Goal: Find specific page/section: Find specific page/section

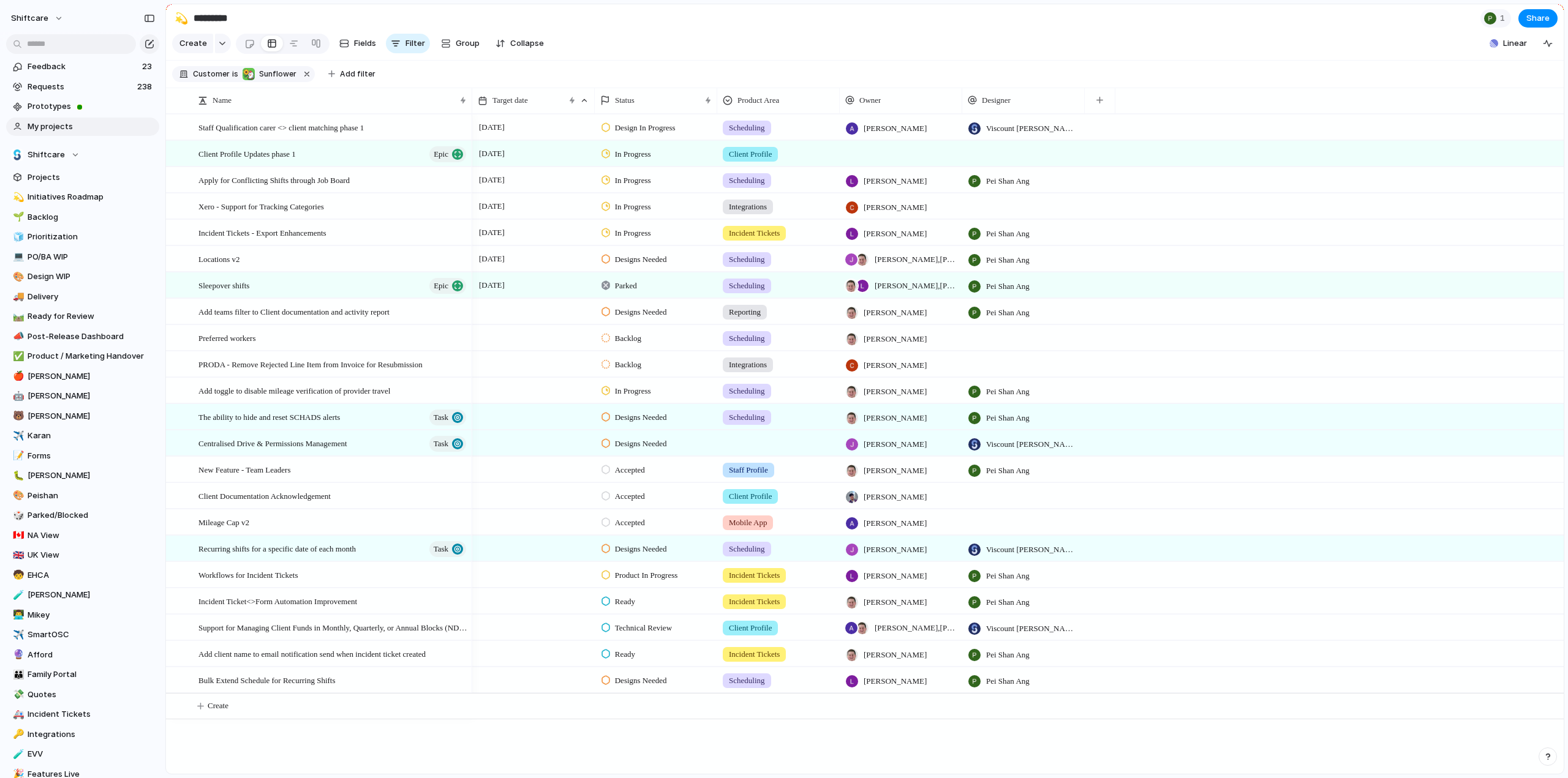
click at [50, 128] on span "My projects" at bounding box center [91, 127] width 128 height 13
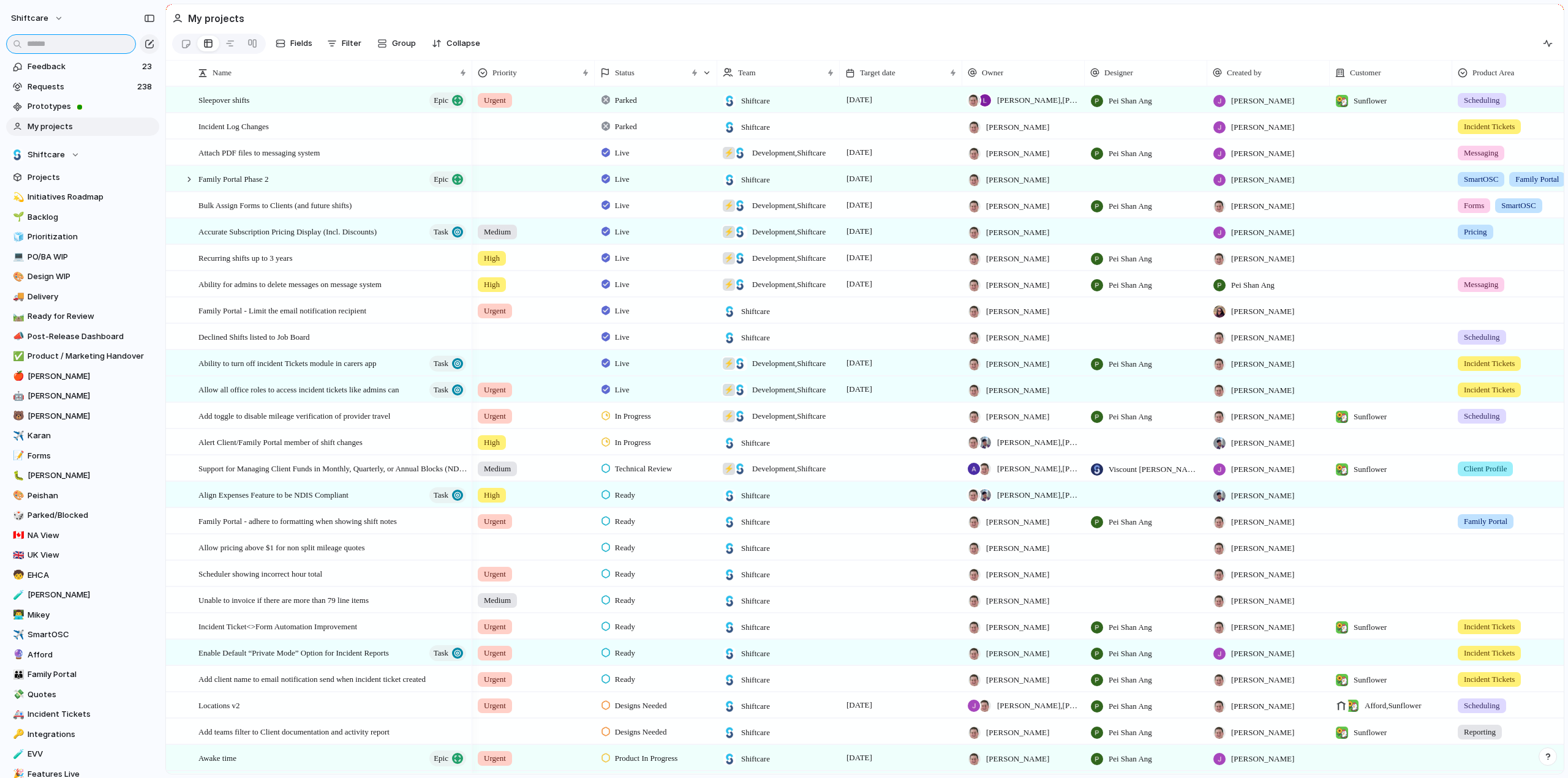
drag, startPoint x: 100, startPoint y: 48, endPoint x: 37, endPoint y: 43, distance: 63.2
click at [100, 48] on input "text" at bounding box center [71, 44] width 130 height 20
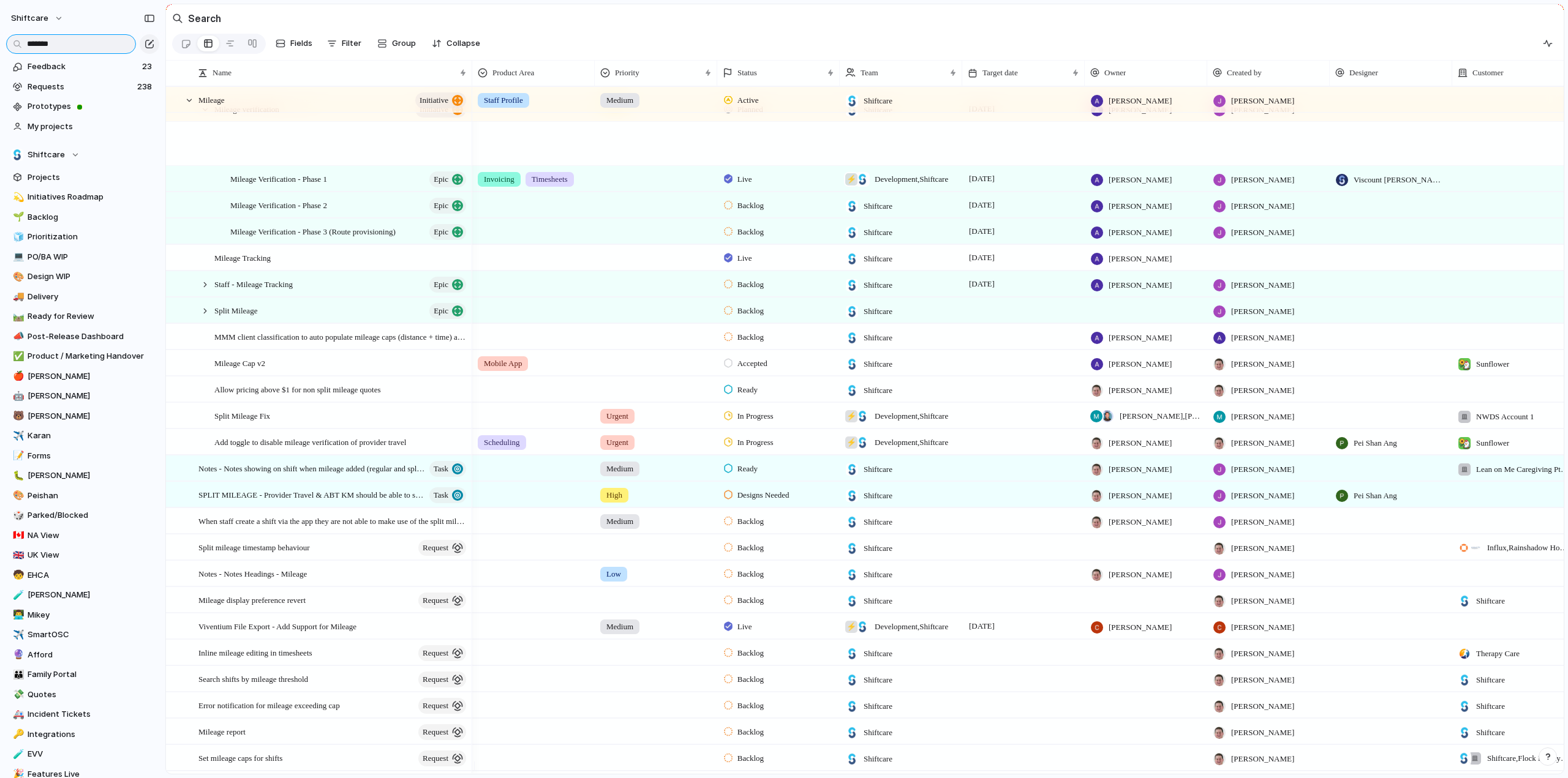
scroll to position [123, 0]
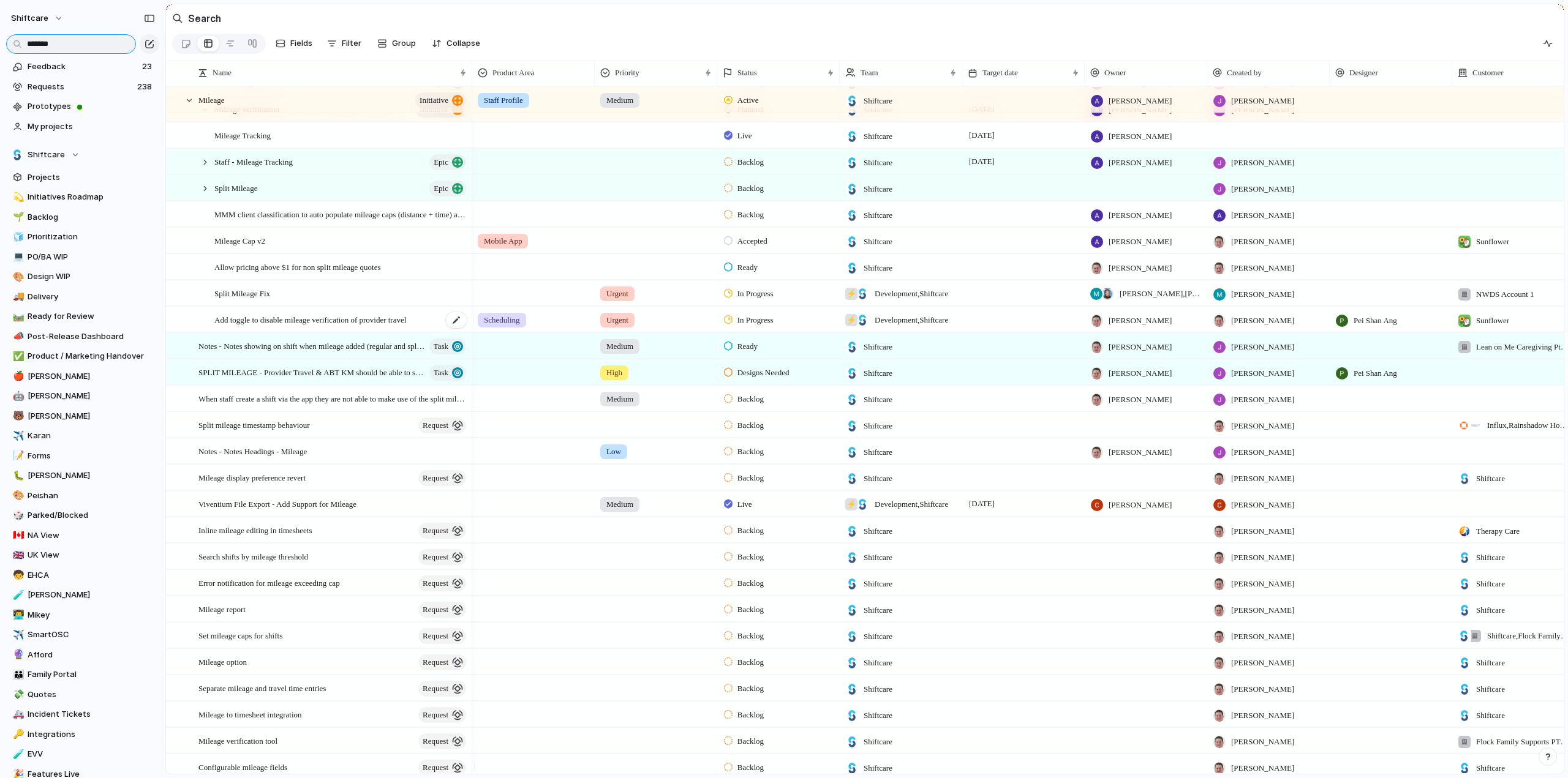
type input "*******"
click at [235, 326] on span "Add toggle to disable mileage verification of provider travel" at bounding box center [310, 319] width 192 height 14
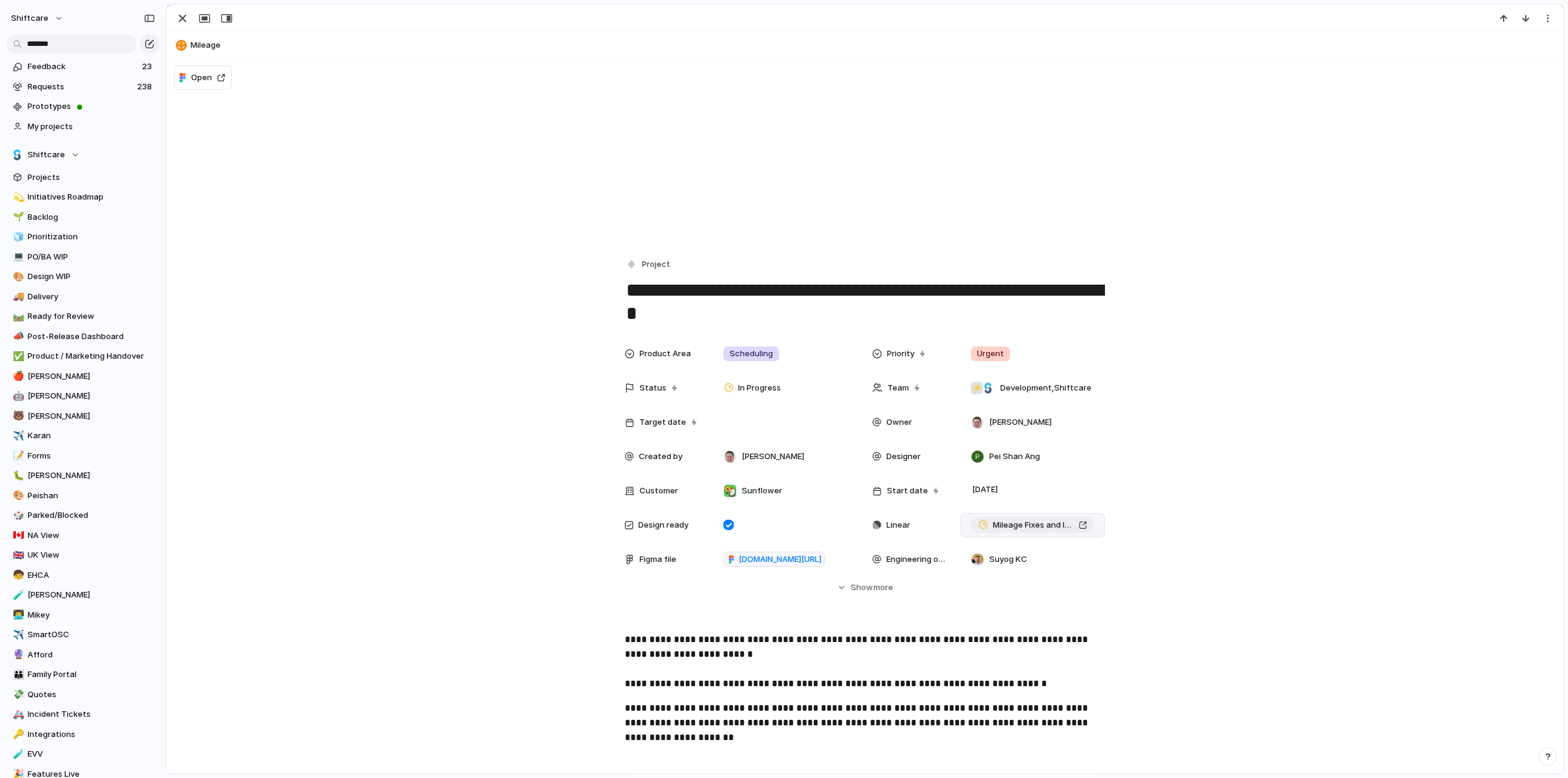
click at [1006, 524] on span "Mileage Fixes and Improvements" at bounding box center [1033, 526] width 81 height 13
